Goal: Information Seeking & Learning: Learn about a topic

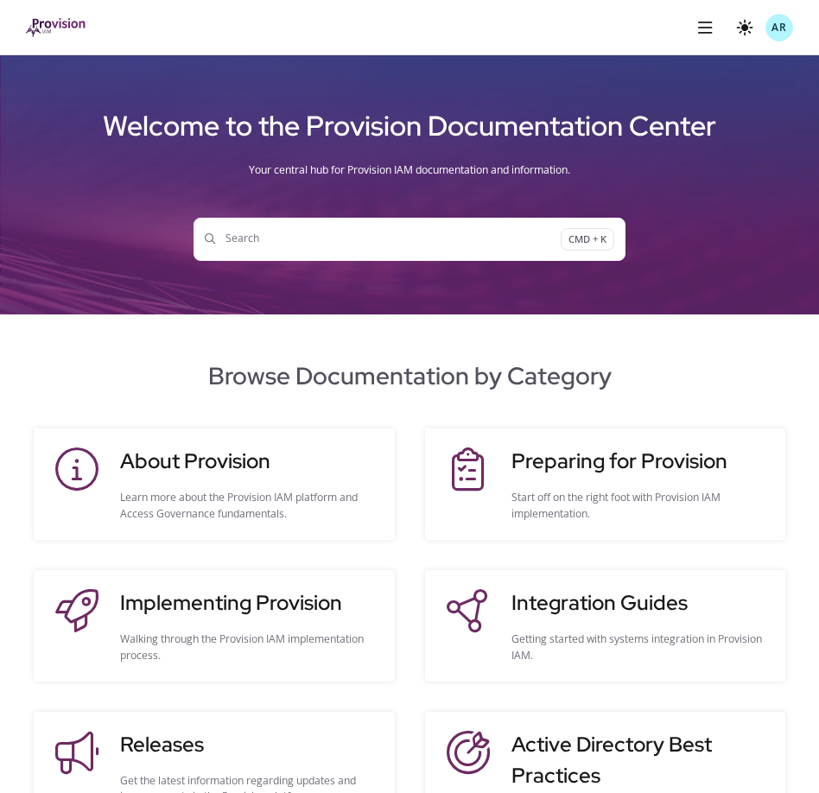
click at [309, 238] on span "Search" at bounding box center [383, 239] width 356 height 16
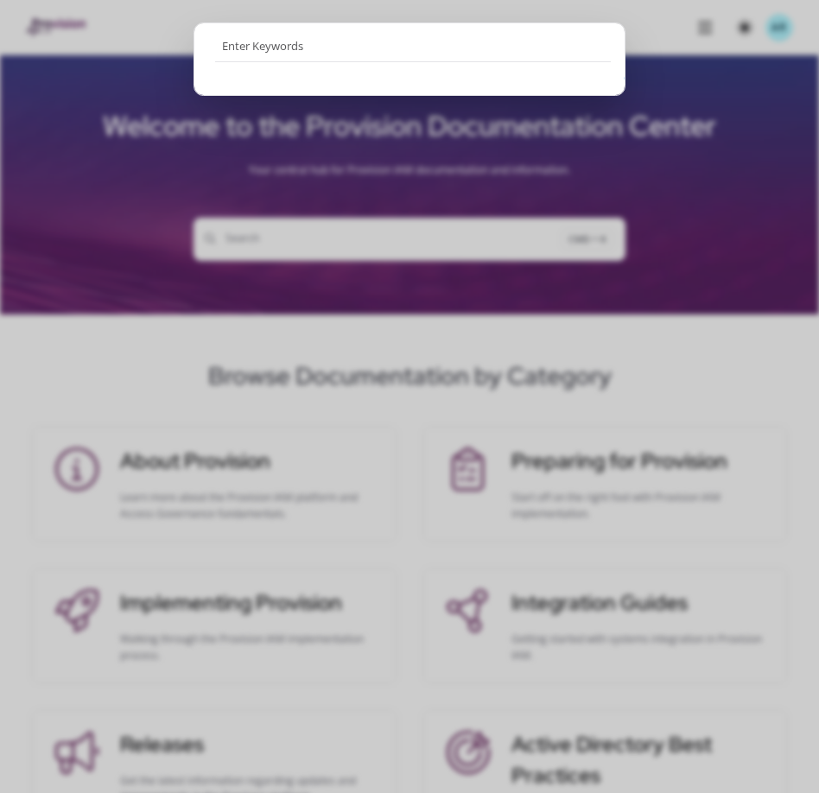
click at [148, 323] on ngb-modal-window "Go to search page" at bounding box center [409, 396] width 819 height 793
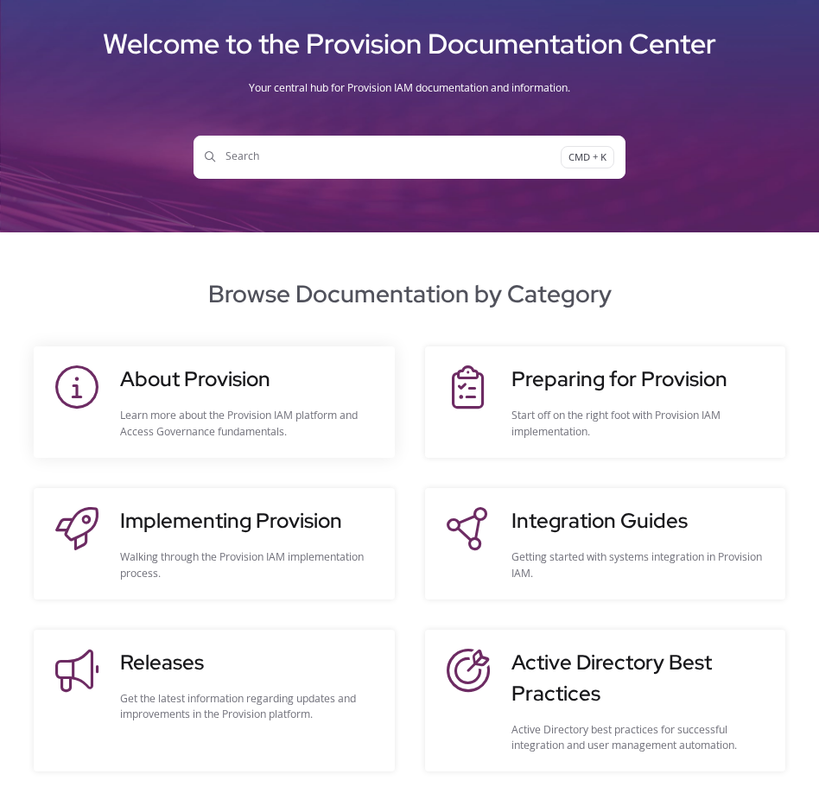
scroll to position [96, 0]
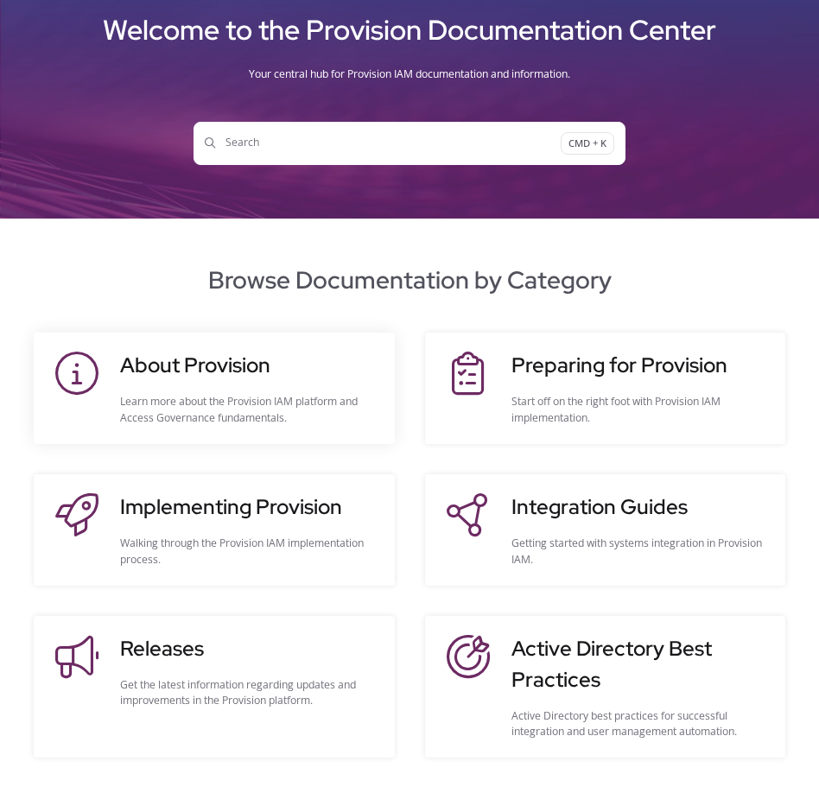
click at [225, 362] on h3 "About Provision" at bounding box center [248, 365] width 257 height 31
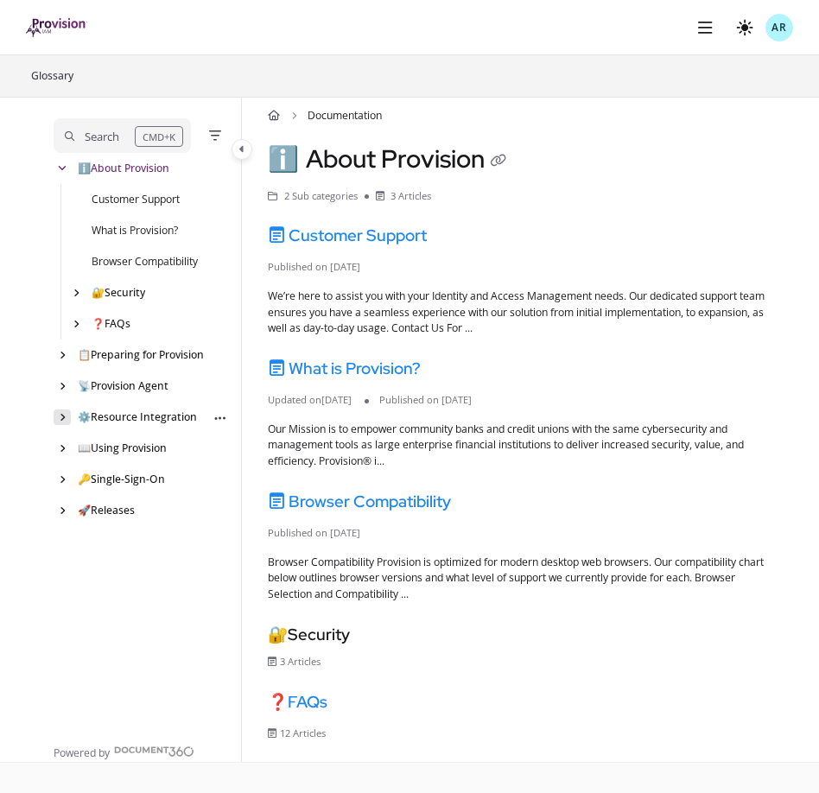
click at [66, 421] on div "arrow" at bounding box center [62, 416] width 17 height 15
click at [81, 480] on div "arrow" at bounding box center [75, 479] width 17 height 15
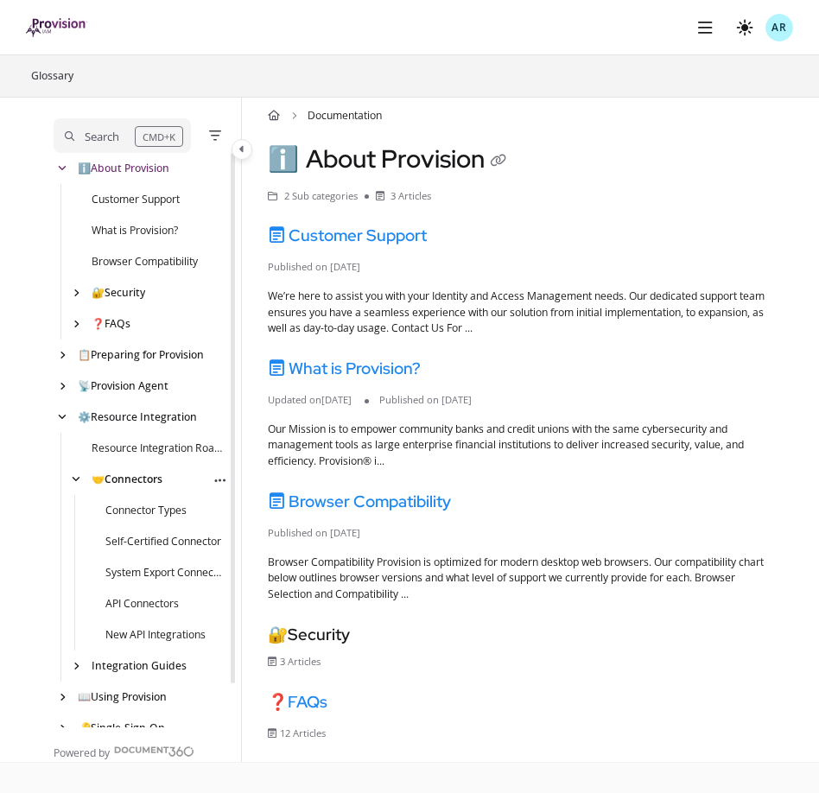
click at [137, 481] on link "🤝 Connectors" at bounding box center [127, 480] width 71 height 16
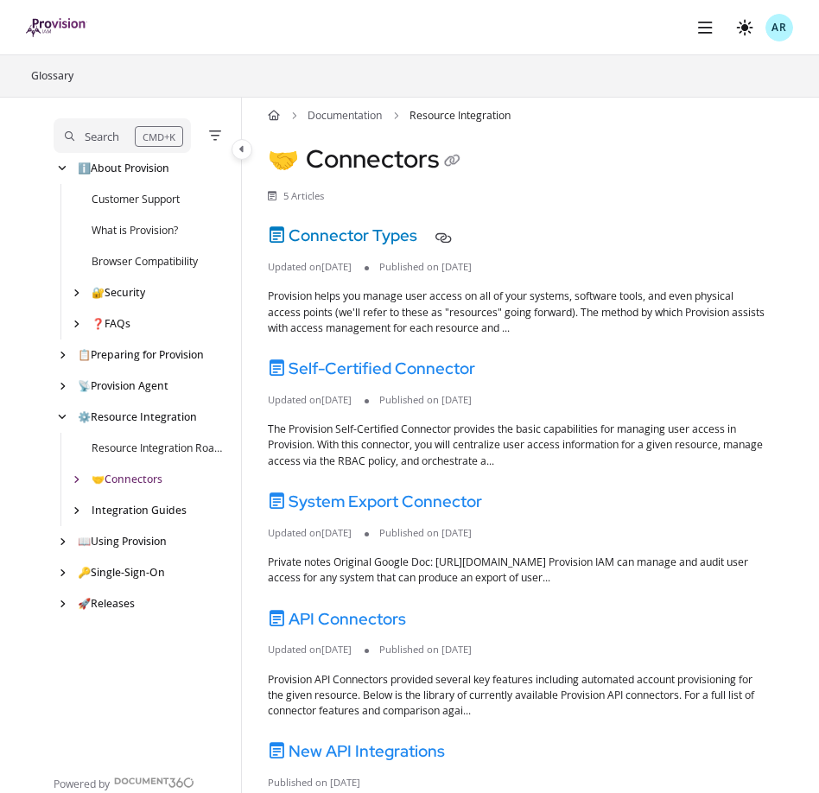
click at [380, 236] on link "Connector Types" at bounding box center [342, 236] width 149 height 22
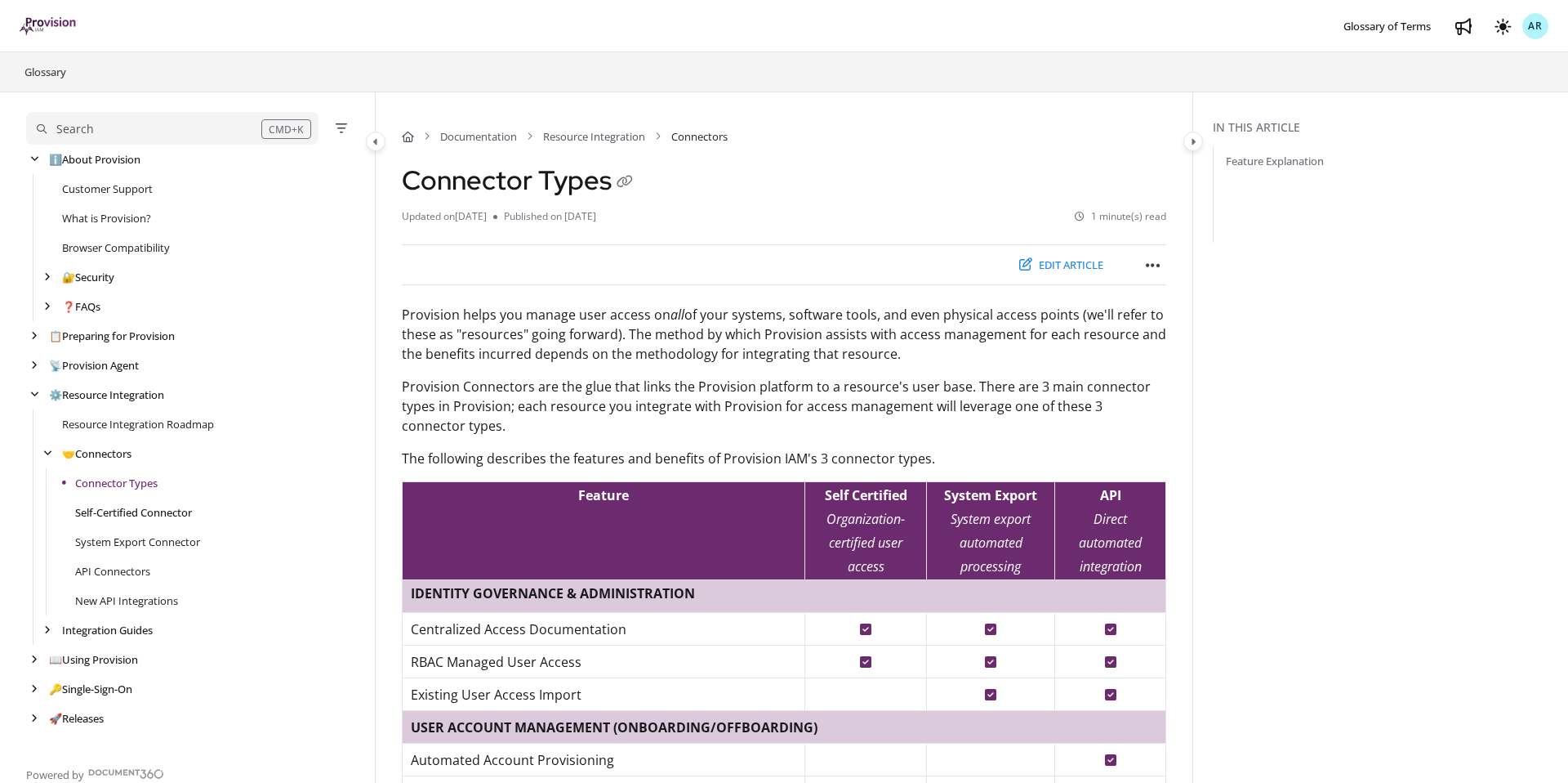
click at [120, 510] on link "Self-Certified Connector" at bounding box center [133, 512] width 117 height 16
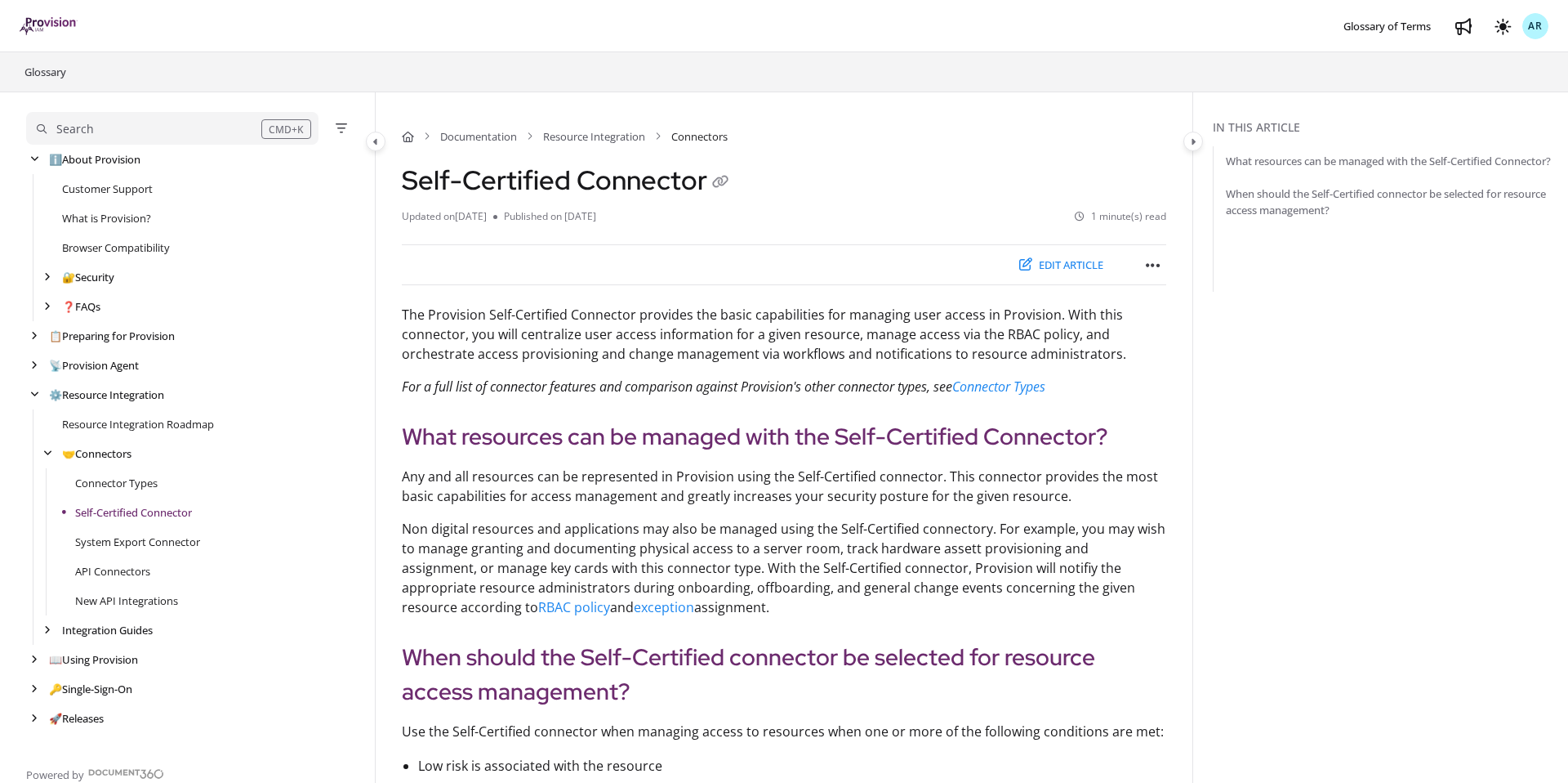
click at [135, 552] on div "System Export Connector" at bounding box center [194, 541] width 336 height 29
click at [134, 545] on link "System Export Connector" at bounding box center [137, 541] width 125 height 16
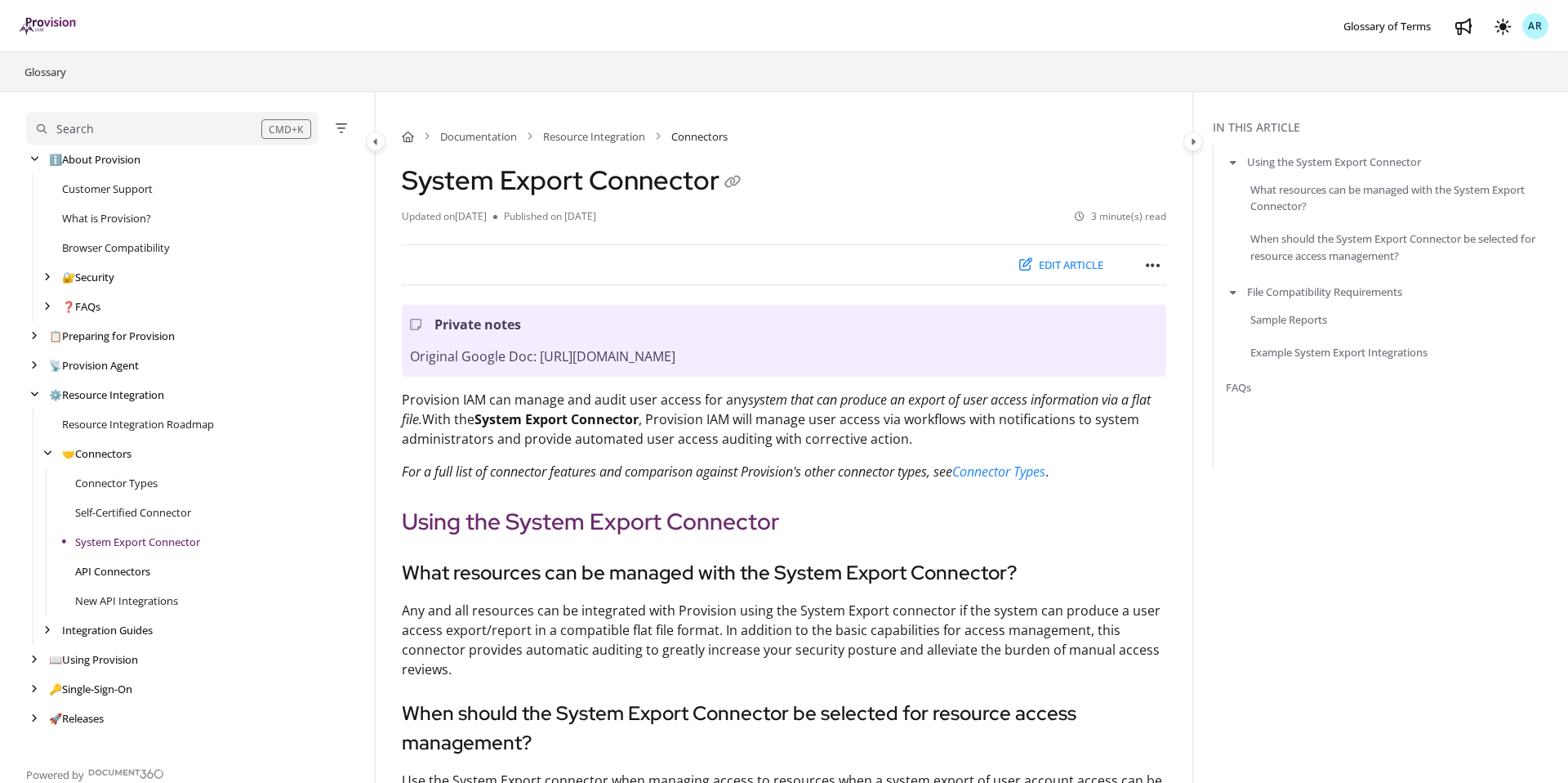
click at [129, 575] on link "API Connectors" at bounding box center [112, 570] width 75 height 16
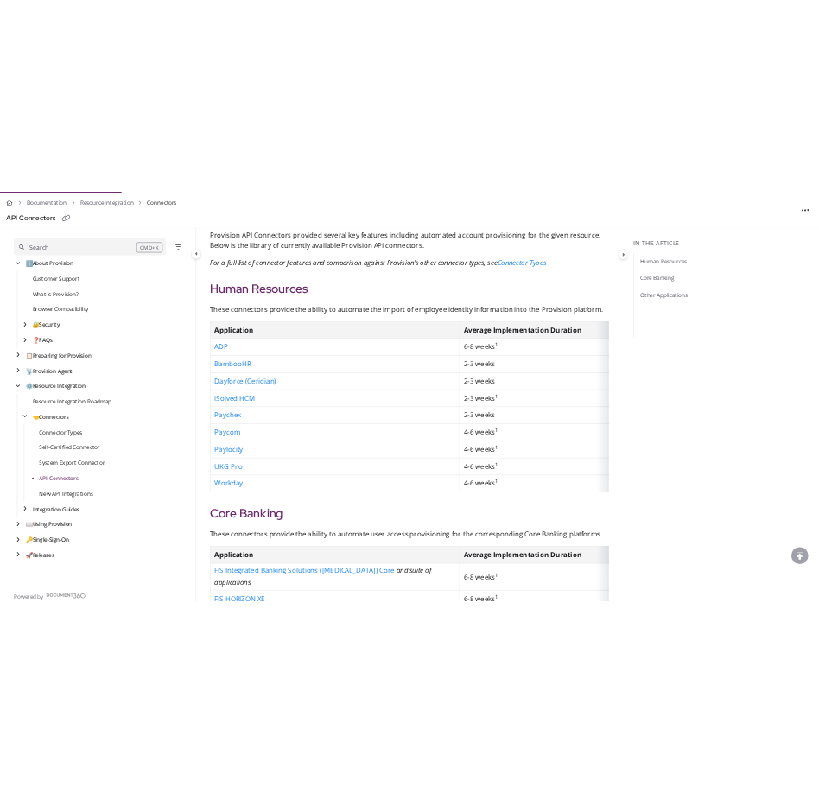
scroll to position [300, 0]
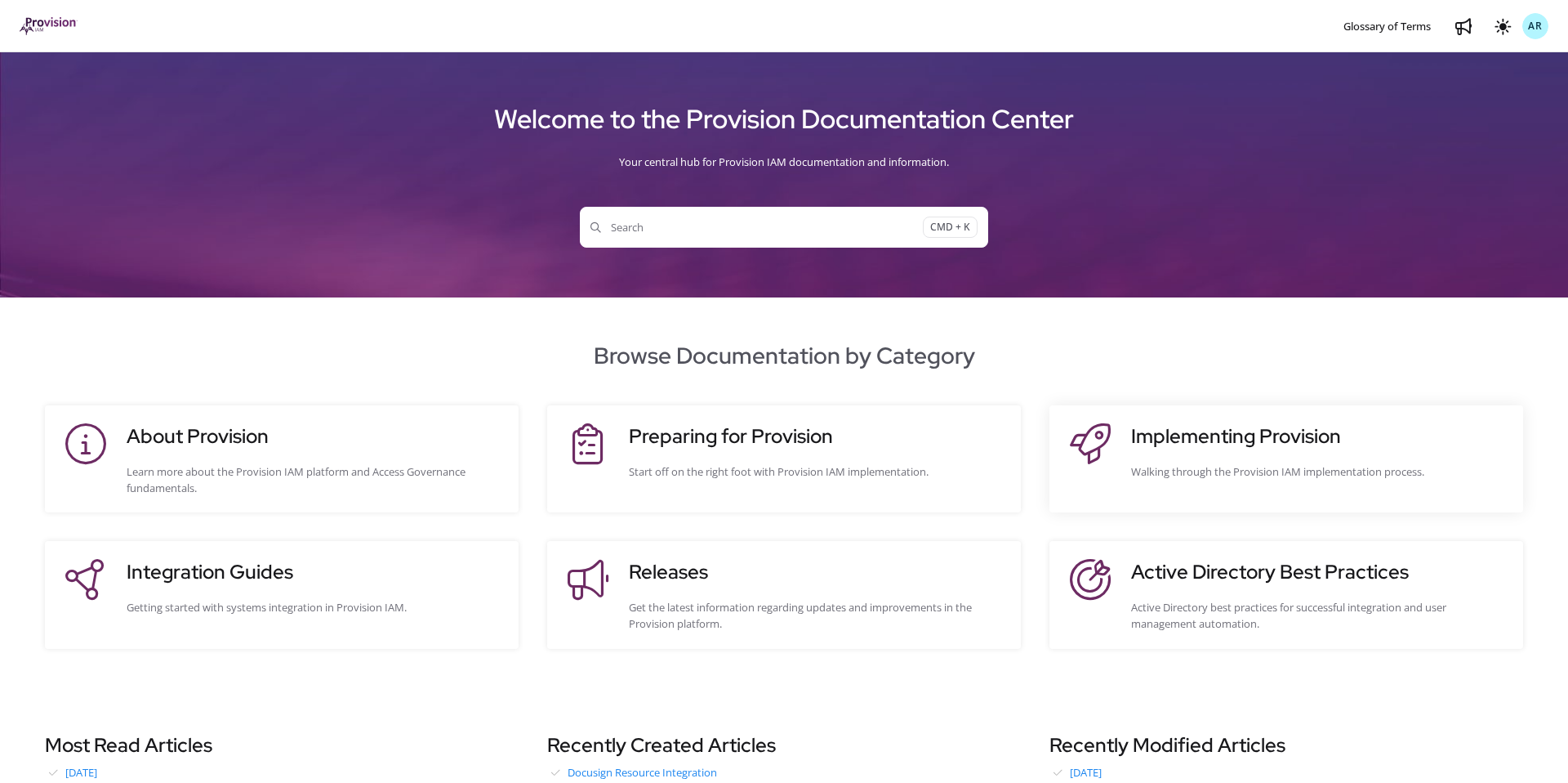
click at [1209, 441] on h3 "Implementing Provision" at bounding box center [1318, 436] width 375 height 29
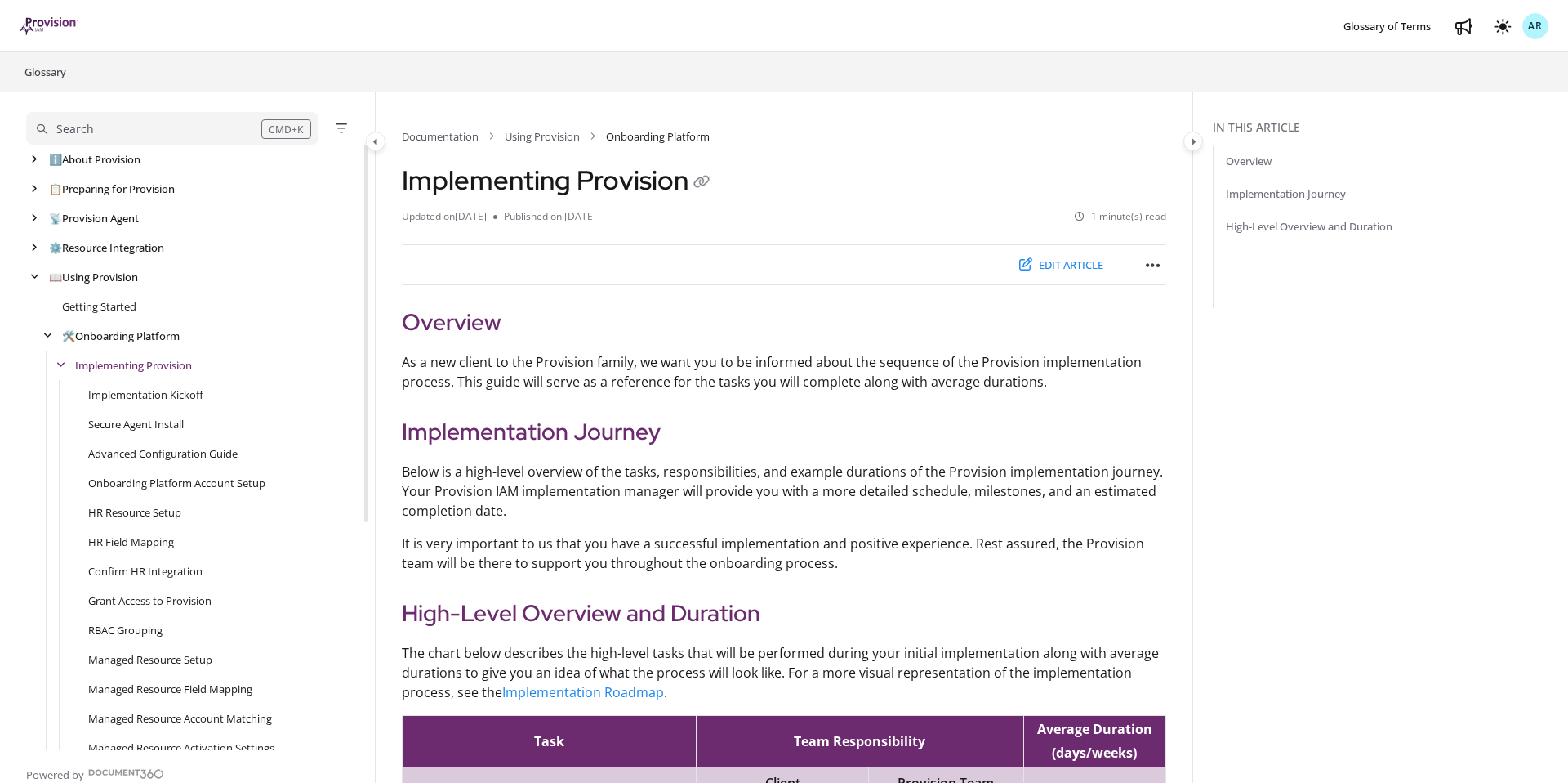
scroll to position [59, 0]
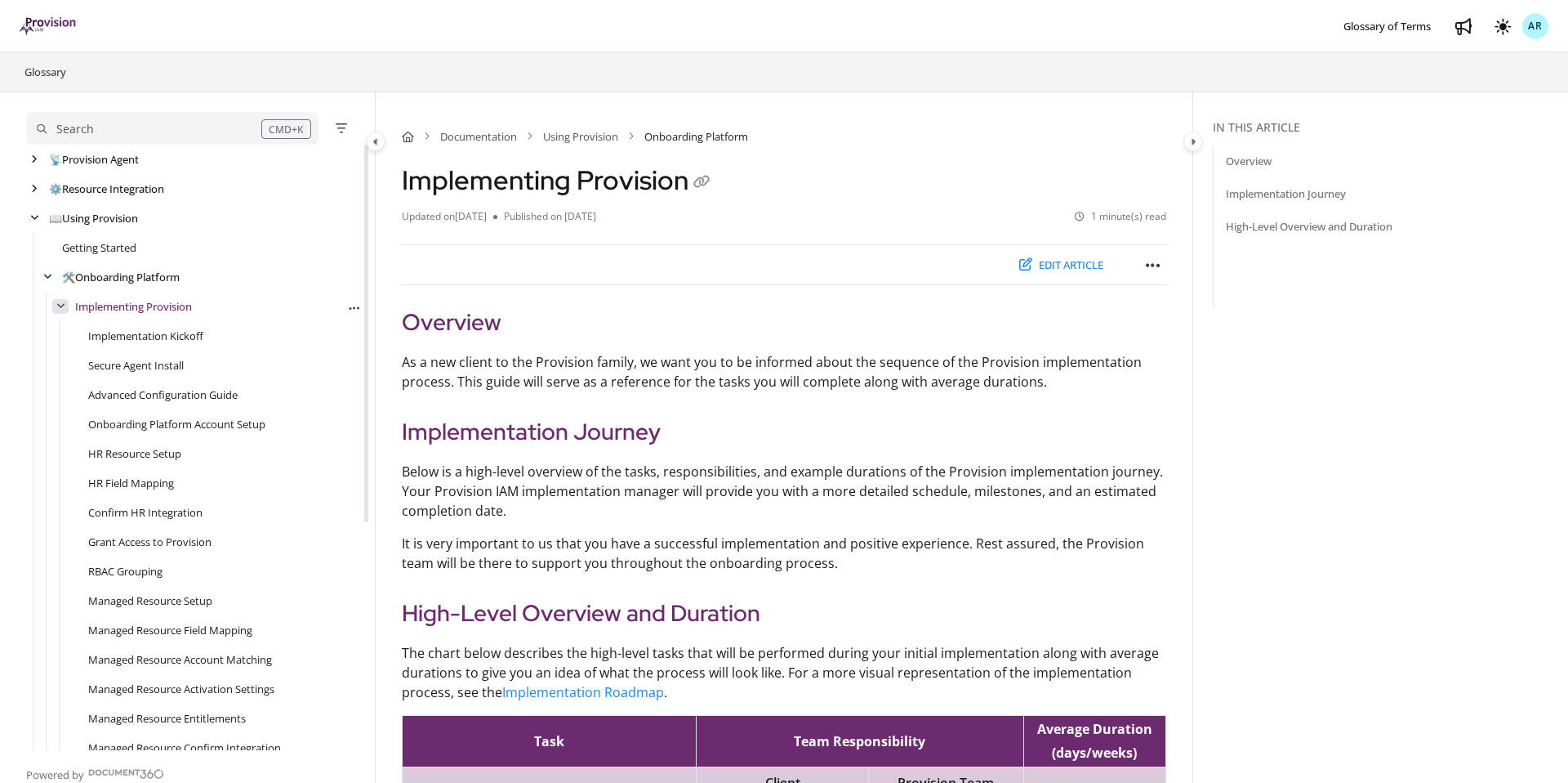
click at [60, 303] on icon "arrow" at bounding box center [61, 306] width 9 height 9
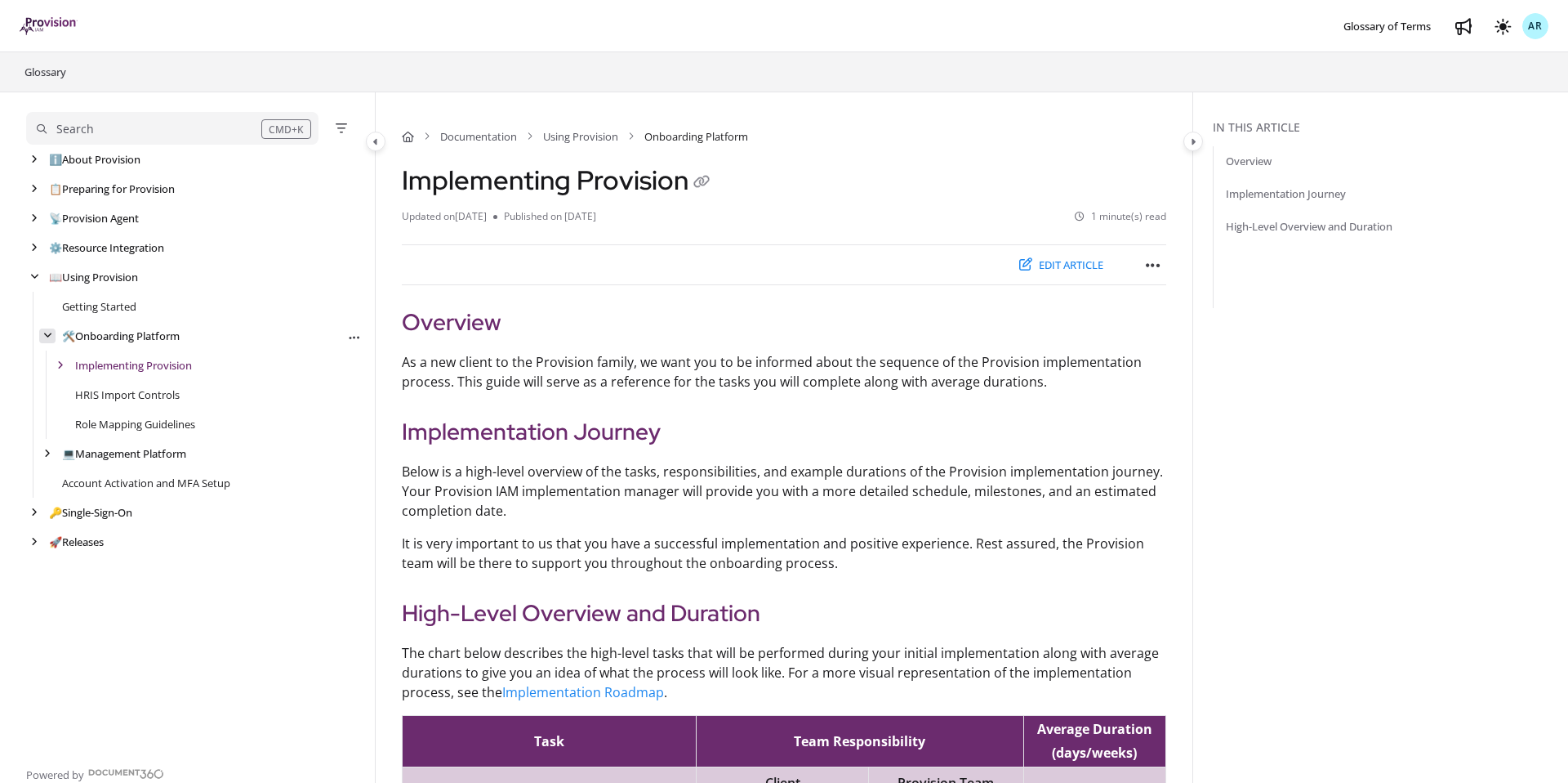
click at [44, 335] on icon "arrow" at bounding box center [48, 336] width 9 height 9
click at [43, 256] on div "⚙️ Resource Integration Export PDF" at bounding box center [194, 247] width 336 height 29
click at [36, 247] on icon "arrow" at bounding box center [34, 248] width 7 height 9
click at [114, 304] on link "🤝 Connectors" at bounding box center [97, 305] width 70 height 16
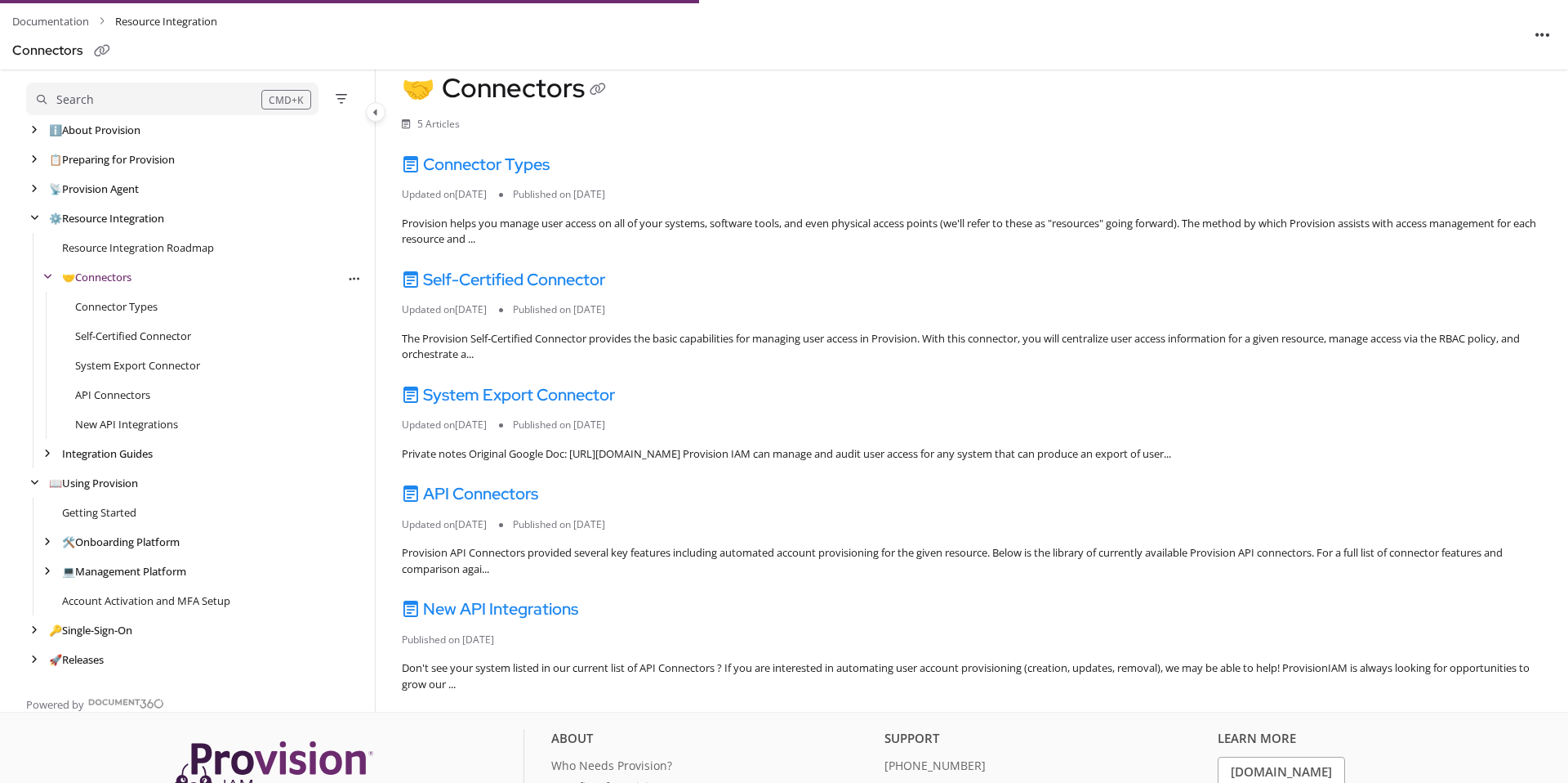
scroll to position [101, 0]
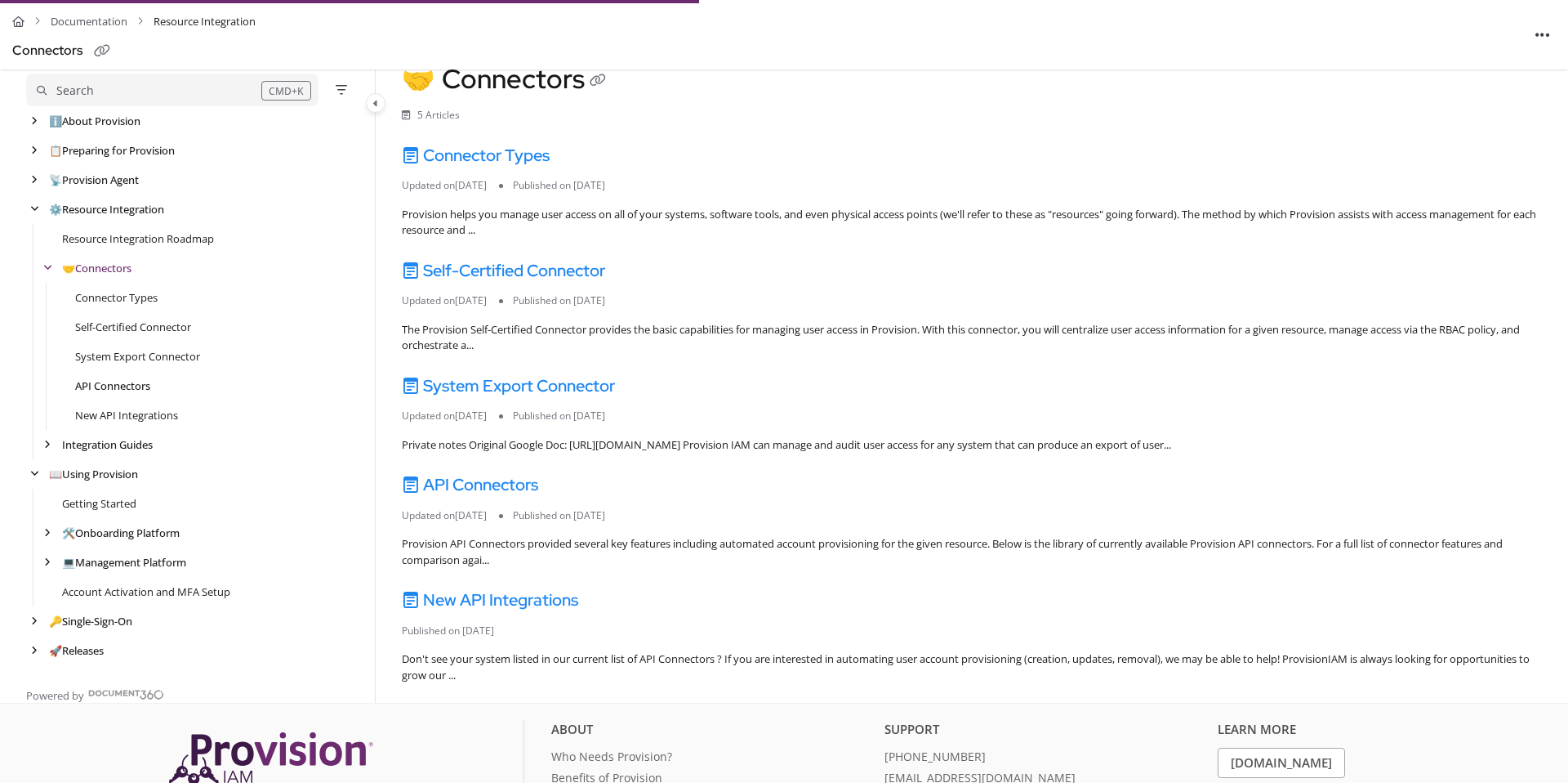
click at [119, 393] on link "API Connectors" at bounding box center [112, 384] width 75 height 16
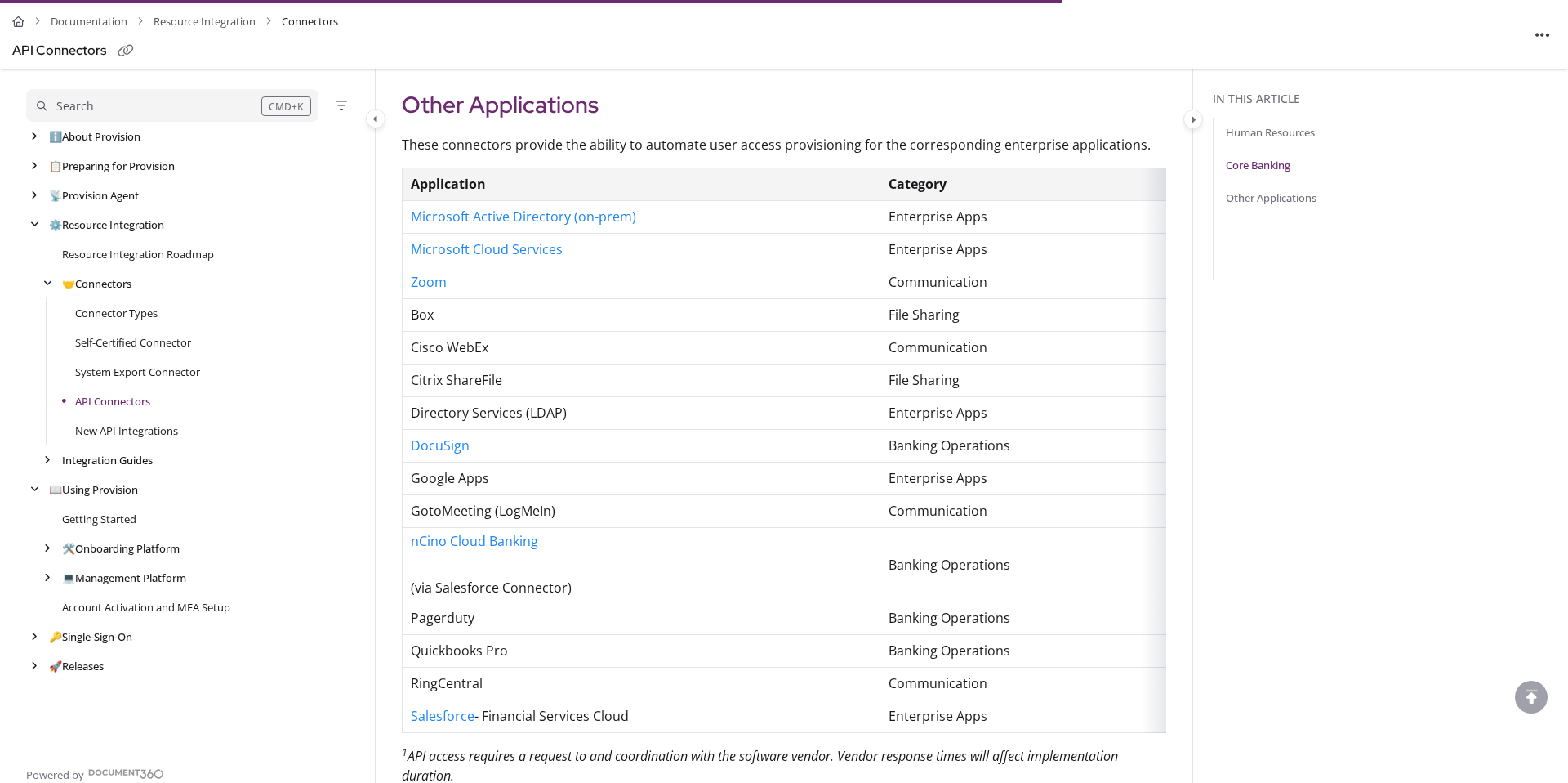
scroll to position [1071, 0]
